Goal: Task Accomplishment & Management: Manage account settings

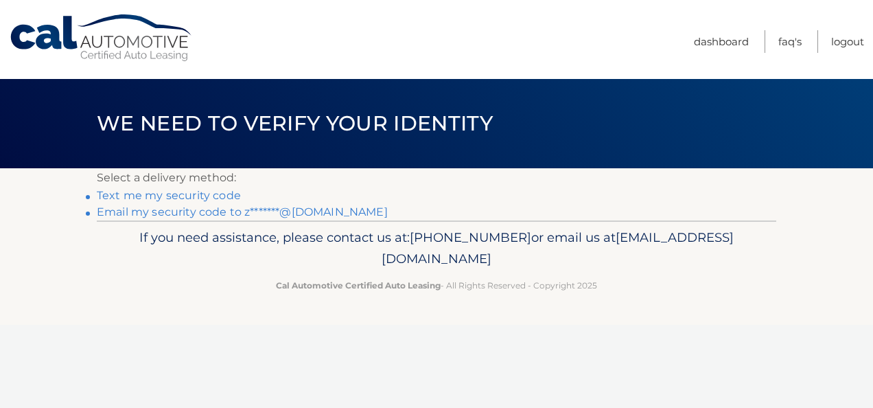
click at [198, 215] on link "Email my security code to z*******@aol.com" at bounding box center [242, 211] width 291 height 13
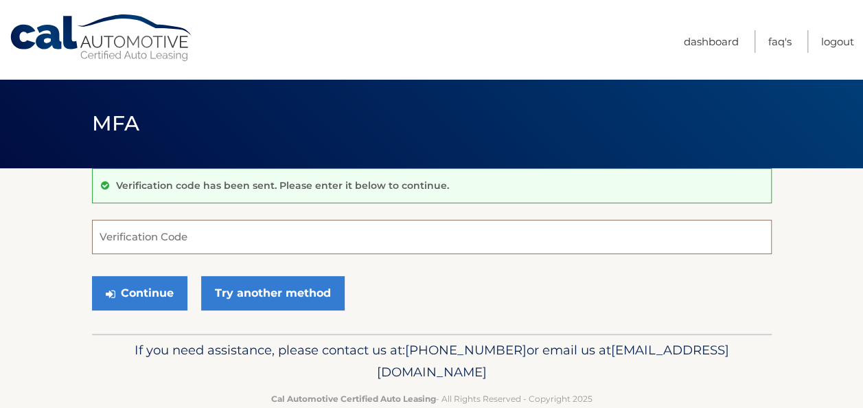
click at [143, 239] on input "Verification Code" at bounding box center [431, 237] width 679 height 34
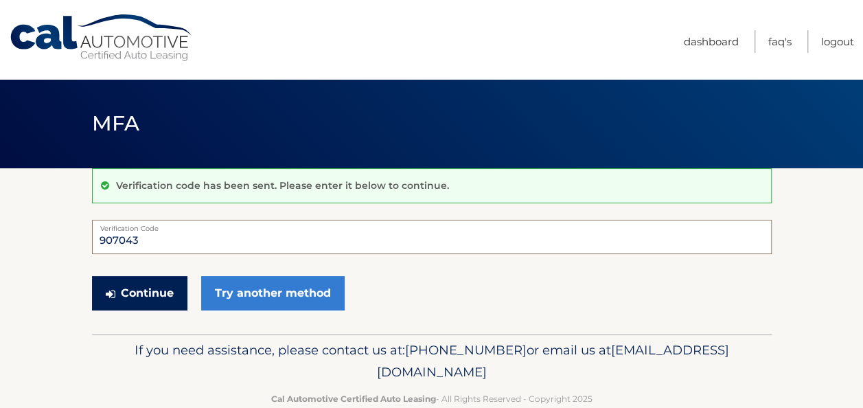
type input "907043"
click at [148, 288] on button "Continue" at bounding box center [139, 293] width 95 height 34
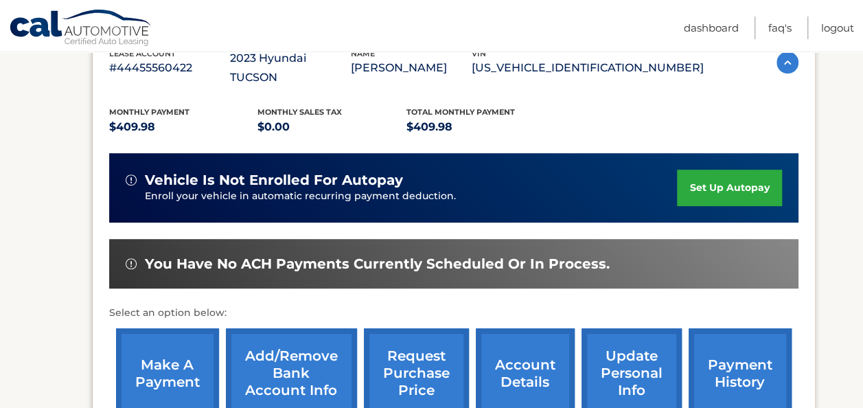
scroll to position [343, 0]
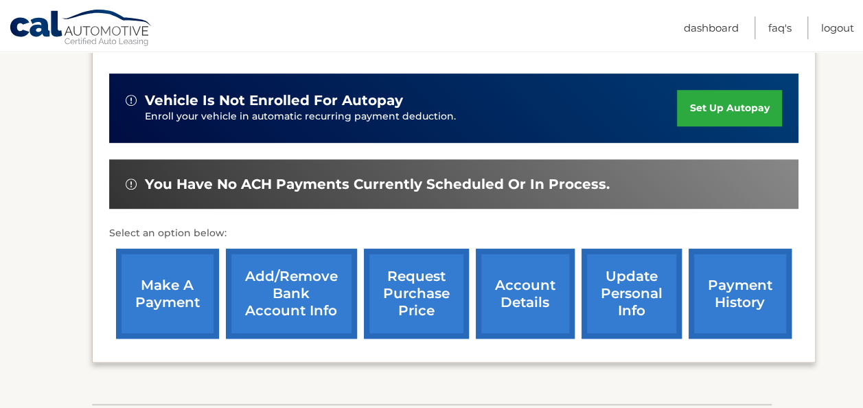
click at [155, 273] on link "make a payment" at bounding box center [167, 293] width 103 height 90
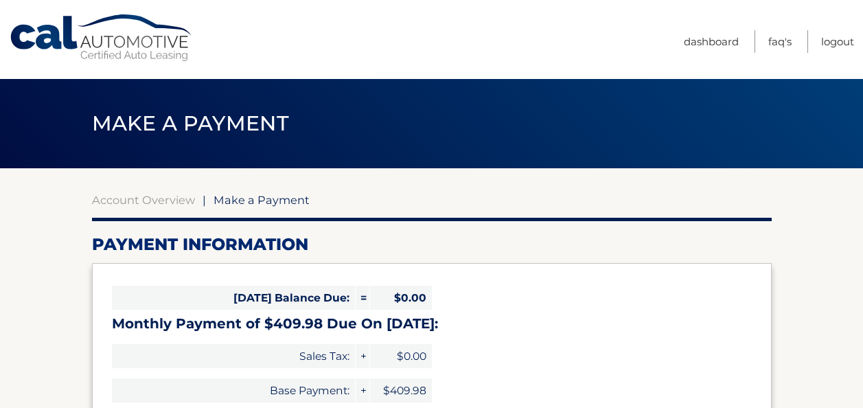
select select "YTljOGI0NjItMTlmNi00MGFiLTk0MDMtOWJhMDNmMDY3ODEy"
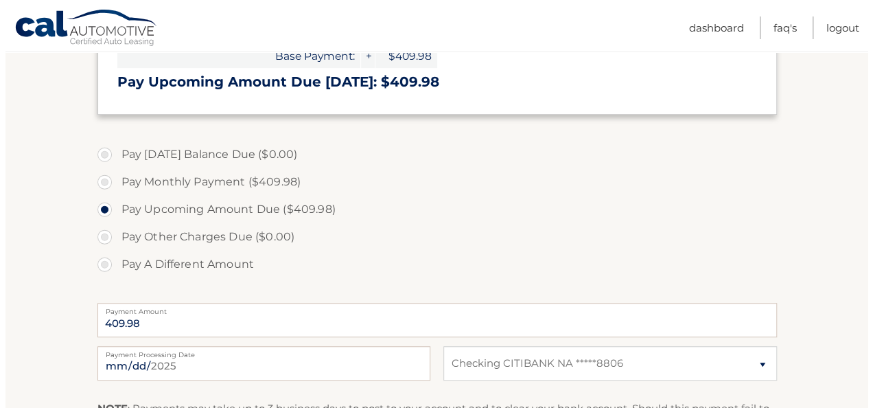
scroll to position [480, 0]
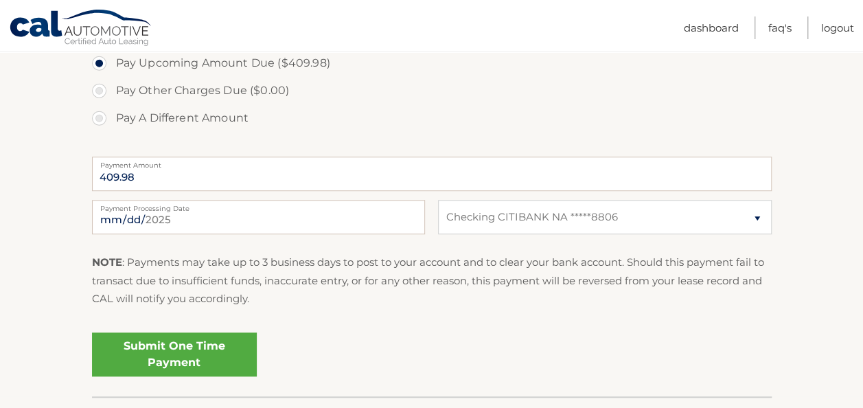
click at [180, 340] on link "Submit One Time Payment" at bounding box center [174, 354] width 165 height 44
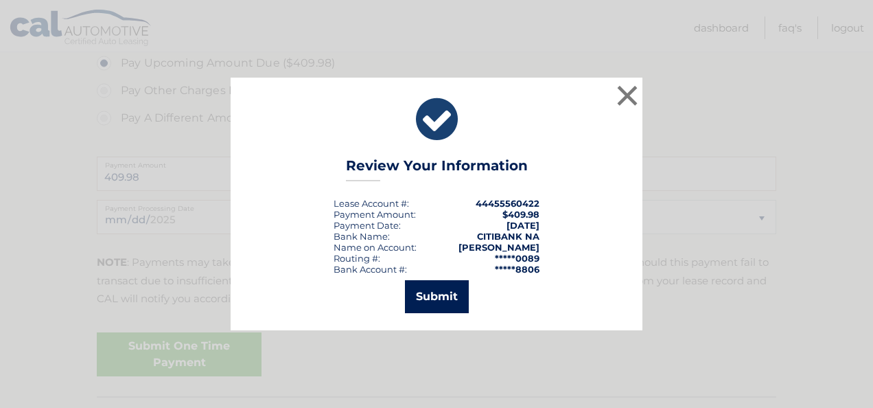
click at [435, 296] on button "Submit" at bounding box center [437, 296] width 64 height 33
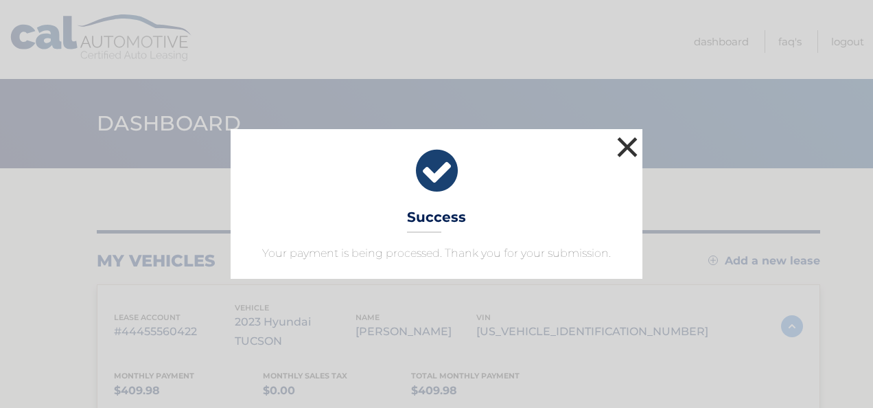
click at [627, 147] on button "×" at bounding box center [626, 146] width 27 height 27
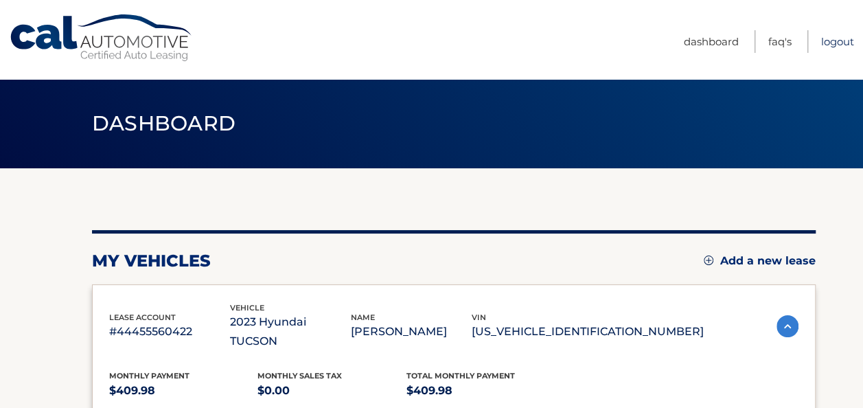
click at [836, 43] on link "Logout" at bounding box center [837, 41] width 33 height 23
